Goal: Find specific page/section: Find specific page/section

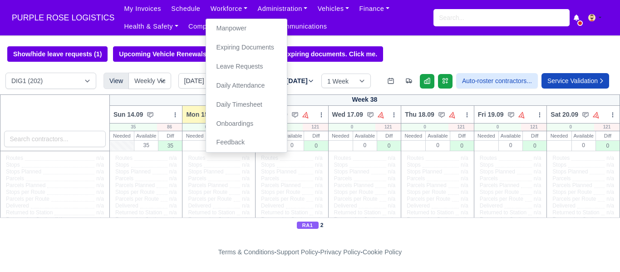
click at [220, 28] on link "Manpower" at bounding box center [246, 28] width 73 height 19
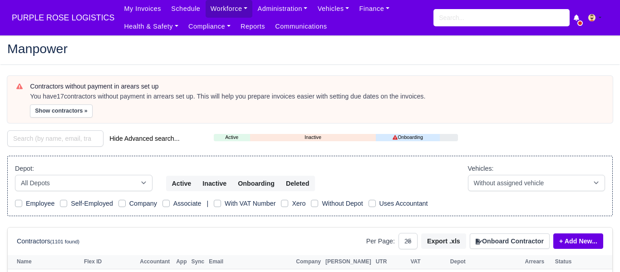
select select "25"
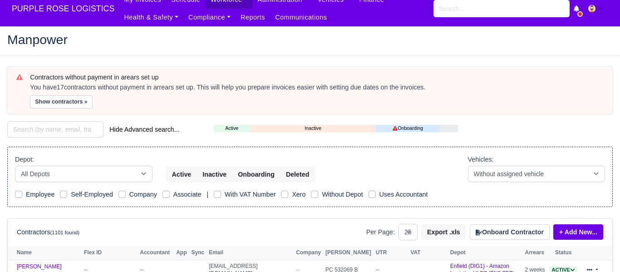
scroll to position [5, 0]
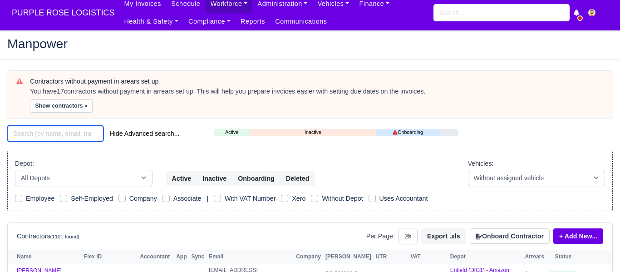
click at [44, 136] on input "search" at bounding box center [55, 133] width 96 height 16
click at [65, 135] on input "search" at bounding box center [55, 133] width 96 height 16
click at [57, 135] on input "search" at bounding box center [55, 133] width 96 height 16
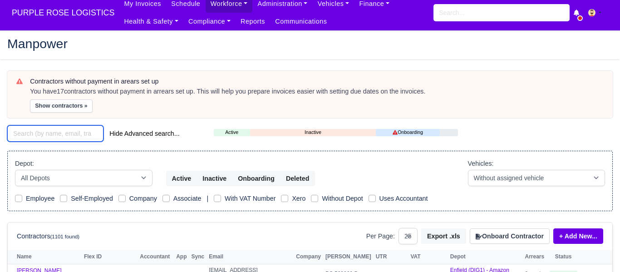
click at [57, 135] on input "search" at bounding box center [55, 133] width 96 height 16
click at [76, 136] on input "search" at bounding box center [55, 133] width 96 height 16
click at [59, 133] on input "search" at bounding box center [55, 133] width 96 height 16
click at [59, 132] on input "search" at bounding box center [55, 133] width 96 height 16
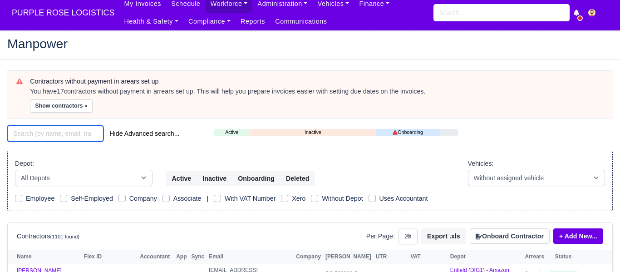
click at [59, 132] on input "search" at bounding box center [55, 133] width 96 height 16
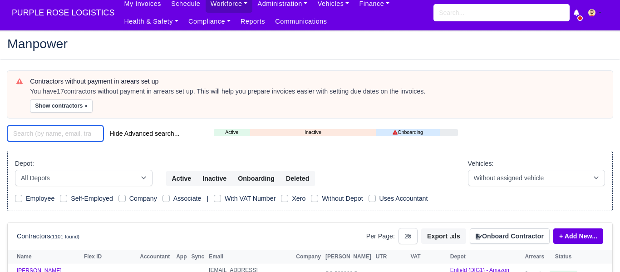
click at [57, 135] on input "search" at bounding box center [55, 133] width 96 height 16
click at [39, 137] on input "search" at bounding box center [55, 133] width 96 height 16
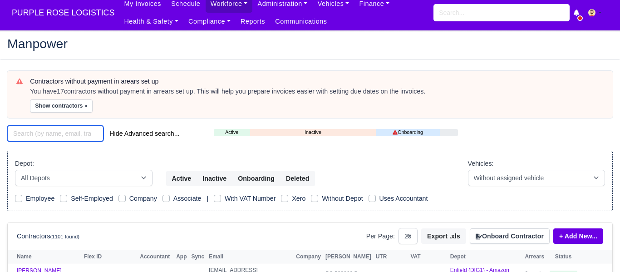
click at [38, 137] on input "search" at bounding box center [55, 133] width 96 height 16
click at [204, 51] on div "Manpower" at bounding box center [309, 44] width 619 height 15
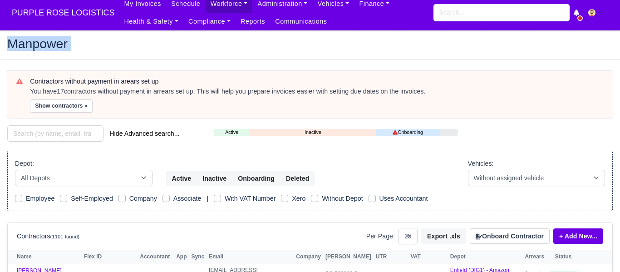
click at [204, 51] on div "Manpower" at bounding box center [309, 44] width 619 height 15
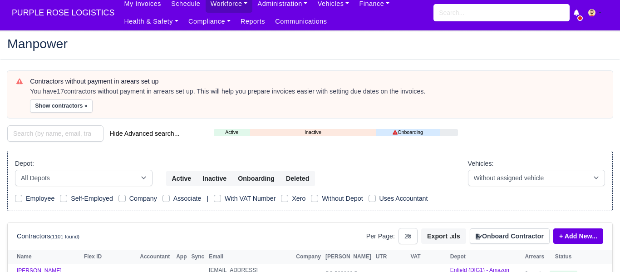
click at [204, 51] on div "Manpower" at bounding box center [309, 44] width 619 height 15
click at [203, 51] on div "Manpower" at bounding box center [309, 44] width 619 height 15
click at [113, 55] on div "Manpower" at bounding box center [309, 44] width 619 height 29
click at [169, 51] on div "Manpower" at bounding box center [309, 44] width 619 height 15
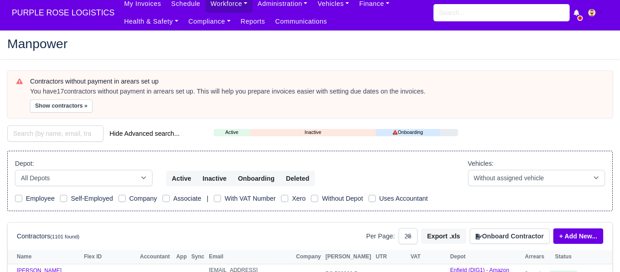
click at [159, 50] on div "Manpower" at bounding box center [309, 44] width 619 height 15
click at [158, 45] on h2 "Manpower" at bounding box center [309, 43] width 605 height 13
click at [156, 48] on h2 "Manpower" at bounding box center [309, 43] width 605 height 13
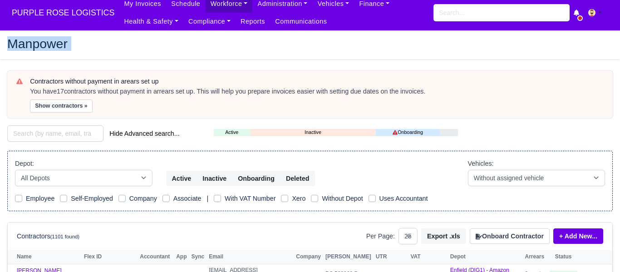
click at [156, 48] on h2 "Manpower" at bounding box center [309, 43] width 605 height 13
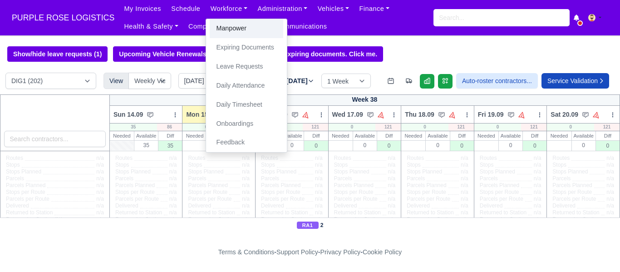
click at [227, 26] on link "Manpower" at bounding box center [246, 28] width 73 height 19
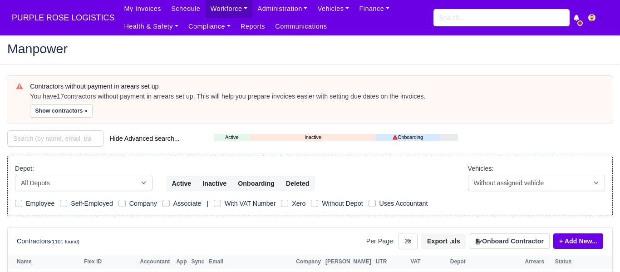
select select "25"
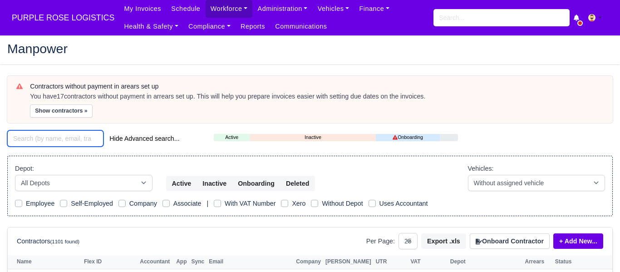
click at [56, 140] on input "search" at bounding box center [55, 138] width 96 height 16
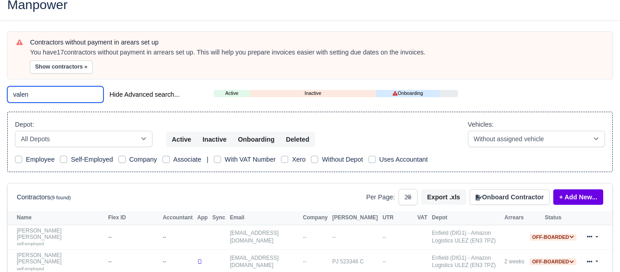
scroll to position [42, 0]
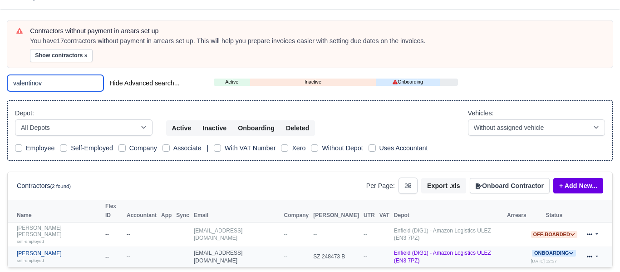
scroll to position [56, 0]
type input "valentinov"
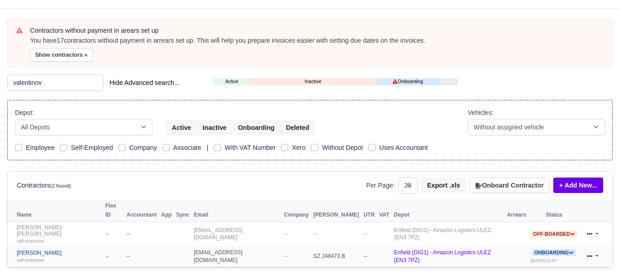
click at [47, 249] on link "Blagovest Valentinov self-employed" at bounding box center [59, 255] width 84 height 13
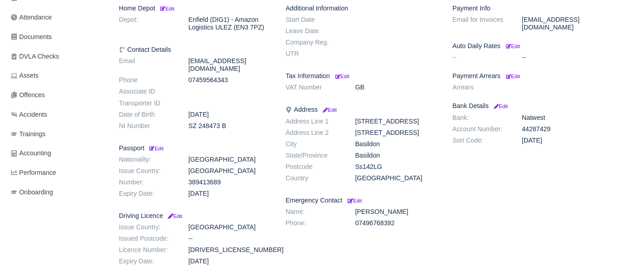
scroll to position [229, 0]
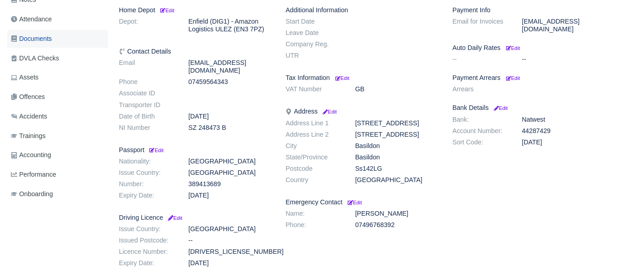
click at [34, 36] on span "Documents" at bounding box center [31, 39] width 41 height 10
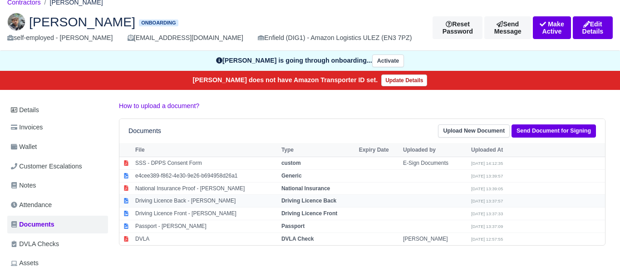
scroll to position [49, 0]
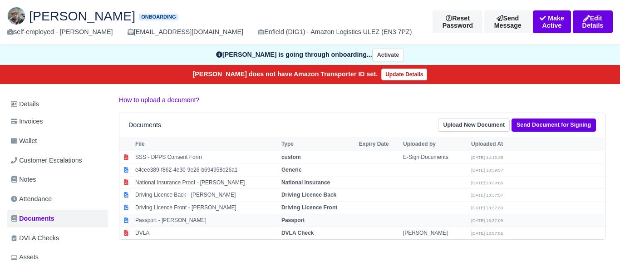
click at [304, 220] on strong "Passport" at bounding box center [292, 220] width 23 height 6
select select "passport"
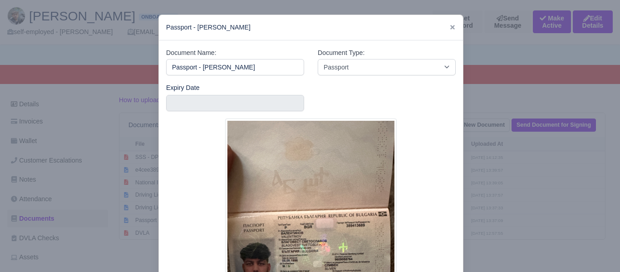
click at [509, 253] on div at bounding box center [310, 136] width 620 height 272
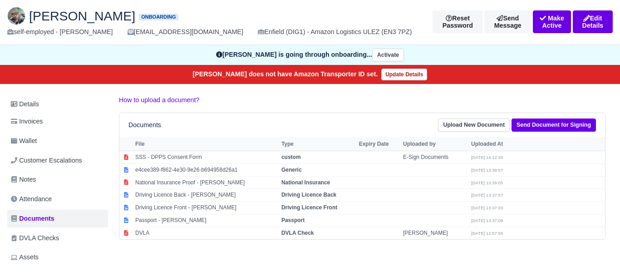
click at [360, 258] on div "Details Invoices Wallet Customer Escalations Notes Attendance Documents DVLA Ch…" at bounding box center [309, 247] width 605 height 305
click at [176, 244] on div "Details Invoices Wallet Customer Escalations Notes Attendance Documents DVLA Ch…" at bounding box center [309, 247] width 605 height 305
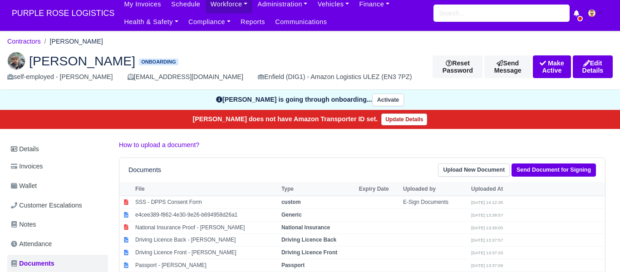
scroll to position [0, 0]
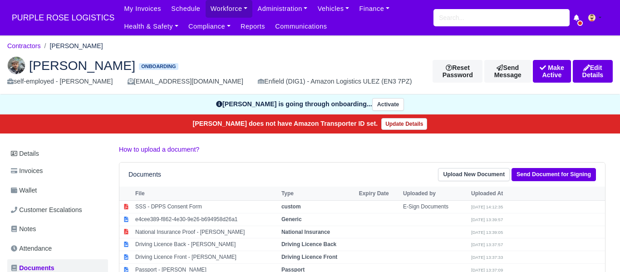
drag, startPoint x: 53, startPoint y: 44, endPoint x: 106, endPoint y: 46, distance: 53.1
click at [115, 45] on ol "Contractors [PERSON_NAME]" at bounding box center [309, 46] width 605 height 14
copy li "[PERSON_NAME]"
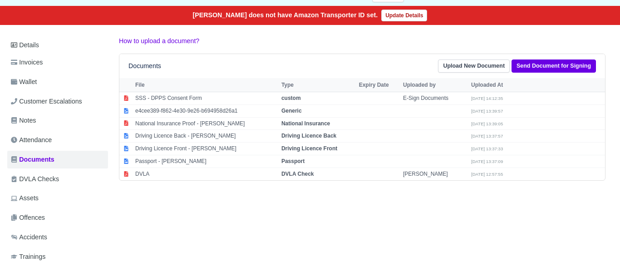
scroll to position [132, 0]
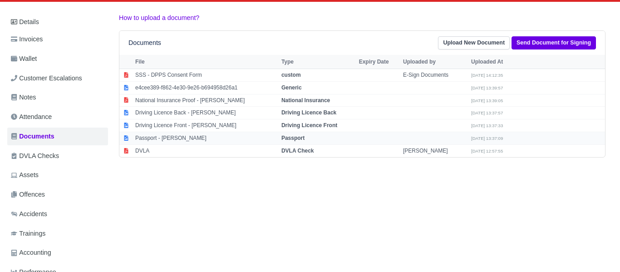
click at [303, 136] on strong "Passport" at bounding box center [292, 138] width 23 height 6
select select "passport"
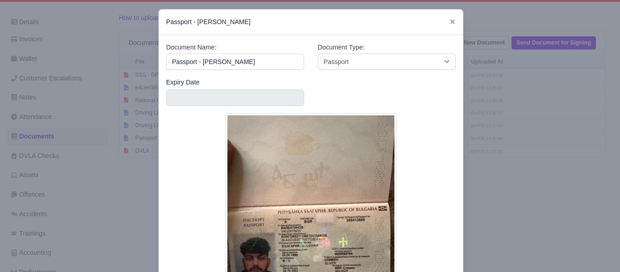
scroll to position [5, 0]
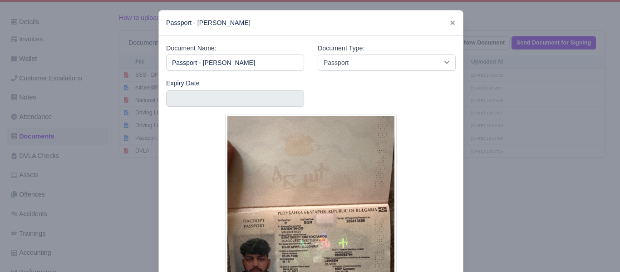
click at [483, 190] on div at bounding box center [310, 136] width 620 height 272
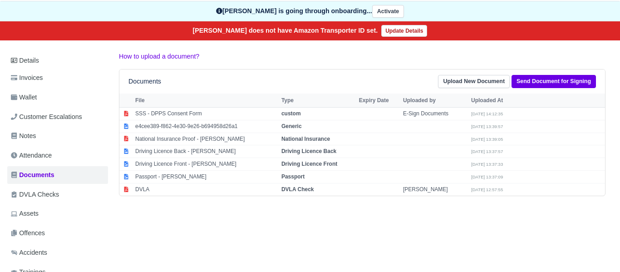
scroll to position [0, 0]
